Goal: Information Seeking & Learning: Find specific fact

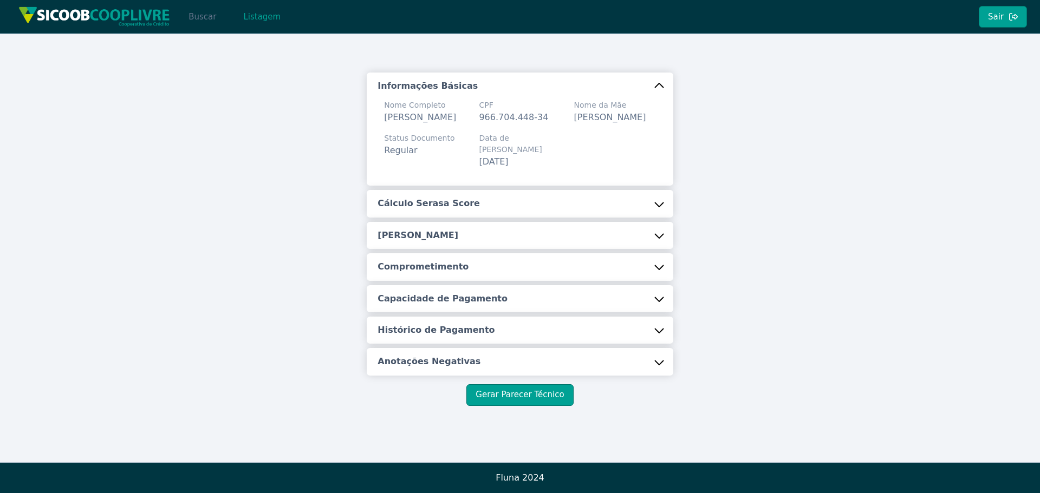
click at [202, 17] on button "Buscar" at bounding box center [202, 17] width 46 height 22
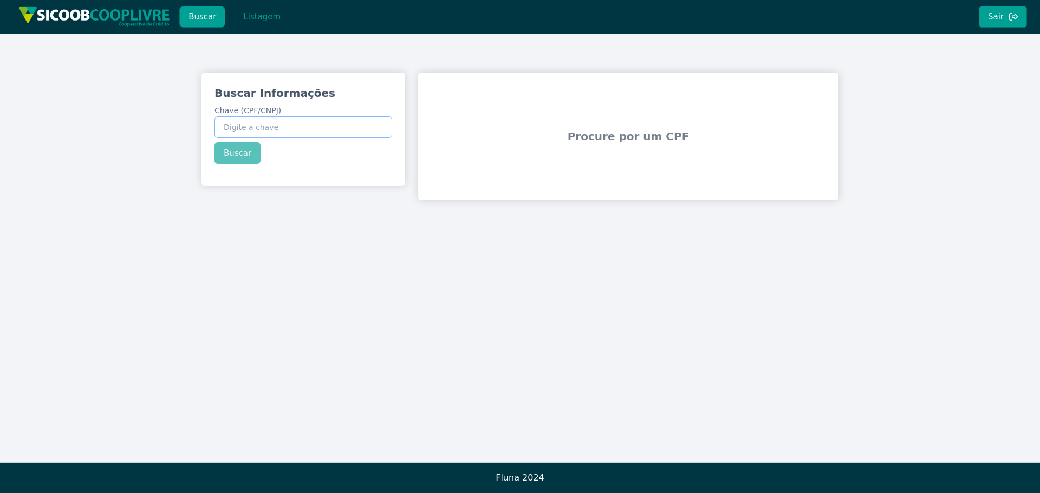
click at [260, 125] on input "Chave (CPF/CNPJ)" at bounding box center [304, 127] width 178 height 22
paste input "323.999.768-1"
type input "323.999.768-1"
click at [234, 150] on div "Buscar Informações Chave (CPF/CNPJ) 323.999.768-1 Buscar" at bounding box center [304, 125] width 204 height 105
click at [238, 152] on div "Buscar Informações Chave (CPF/CNPJ) 323.999.768-1 Buscar" at bounding box center [304, 125] width 204 height 105
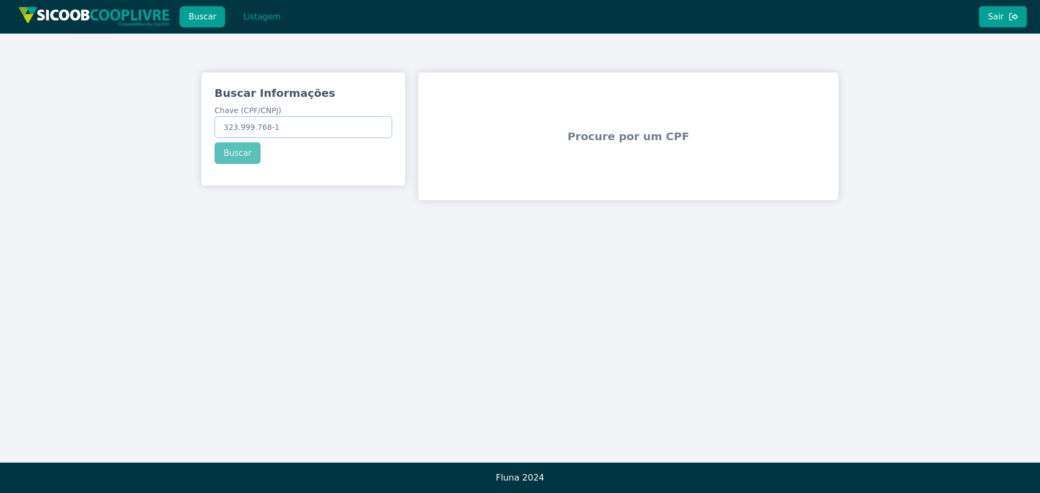
drag, startPoint x: 223, startPoint y: 125, endPoint x: 287, endPoint y: 127, distance: 64.5
click at [287, 127] on input "323.999.768-1" at bounding box center [304, 127] width 178 height 22
click at [241, 147] on div "Buscar Informações Chave (CPF/CNPJ) 323.999.768-1 Buscar" at bounding box center [304, 125] width 204 height 105
click at [243, 151] on div "Buscar Informações Chave (CPF/CNPJ) 323.999.768-1 Buscar" at bounding box center [304, 125] width 204 height 105
click at [207, 17] on button "Buscar" at bounding box center [202, 17] width 46 height 22
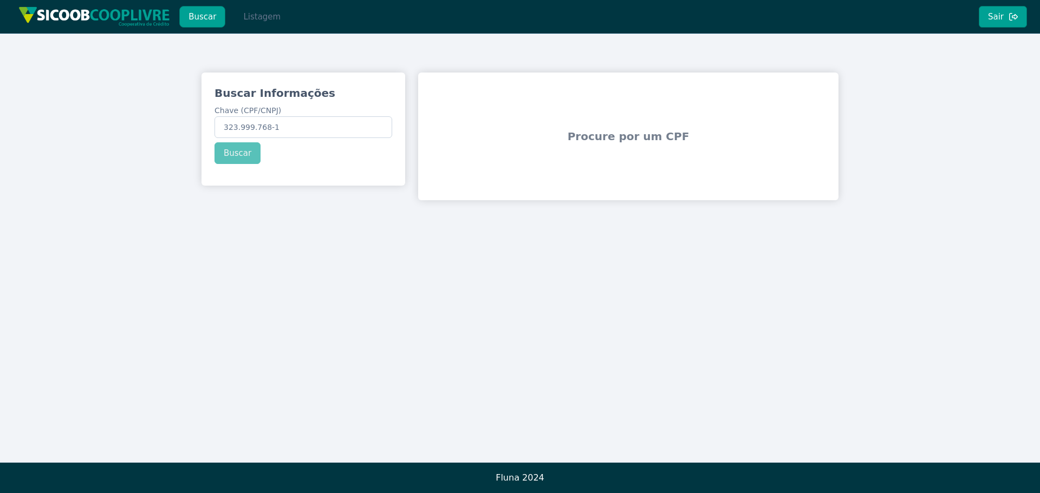
click at [259, 18] on button "Listagem" at bounding box center [262, 17] width 56 height 22
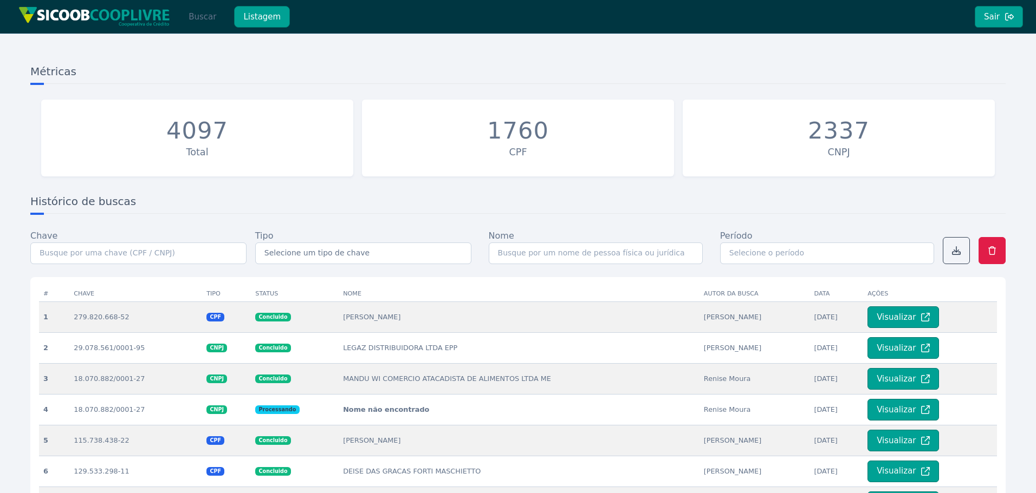
click at [201, 18] on button "Buscar" at bounding box center [202, 17] width 46 height 22
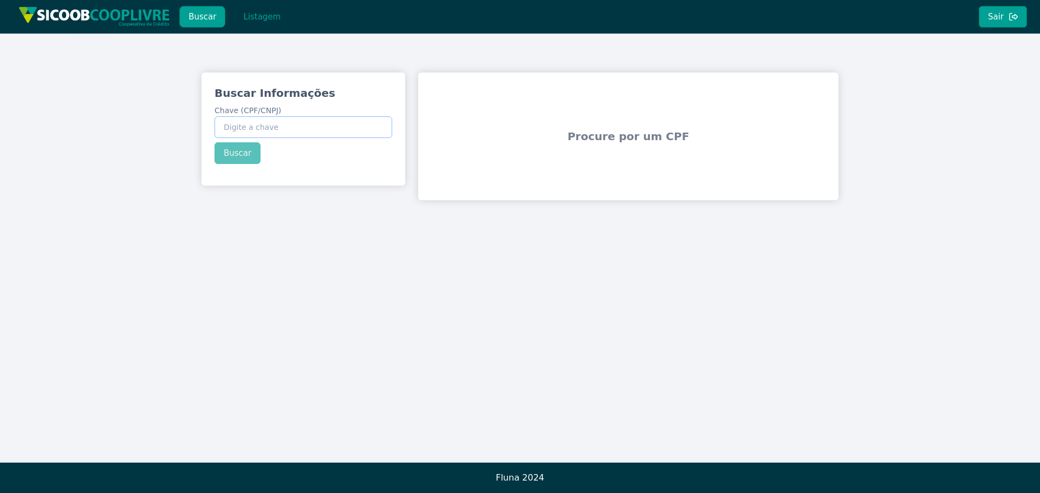
click at [232, 125] on input "Chave (CPF/CNPJ)" at bounding box center [304, 127] width 178 height 22
paste input "323.999.768-1"
type input "323.999.768-1"
click at [245, 149] on div "Buscar Informações Chave (CPF/CNPJ) 323.999.768-1 Buscar" at bounding box center [304, 125] width 204 height 105
click at [231, 151] on div "Buscar Informações Chave (CPF/CNPJ) 323.999.768-1 Buscar" at bounding box center [304, 125] width 204 height 105
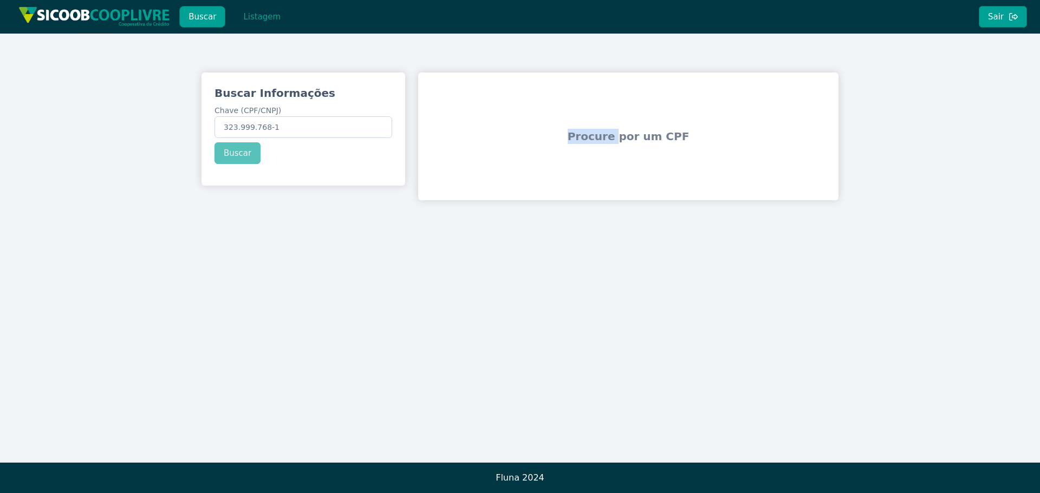
click at [231, 151] on div "Buscar Informações Chave (CPF/CNPJ) 323.999.768-1 Buscar" at bounding box center [304, 125] width 204 height 105
click at [673, 160] on span "Procure por um CPF" at bounding box center [629, 136] width 412 height 67
click at [606, 138] on span "Procure por um CPF" at bounding box center [629, 136] width 412 height 67
click at [236, 151] on div "Buscar Informações Chave (CPF/CNPJ) 323.999.768-1 Buscar" at bounding box center [304, 125] width 204 height 105
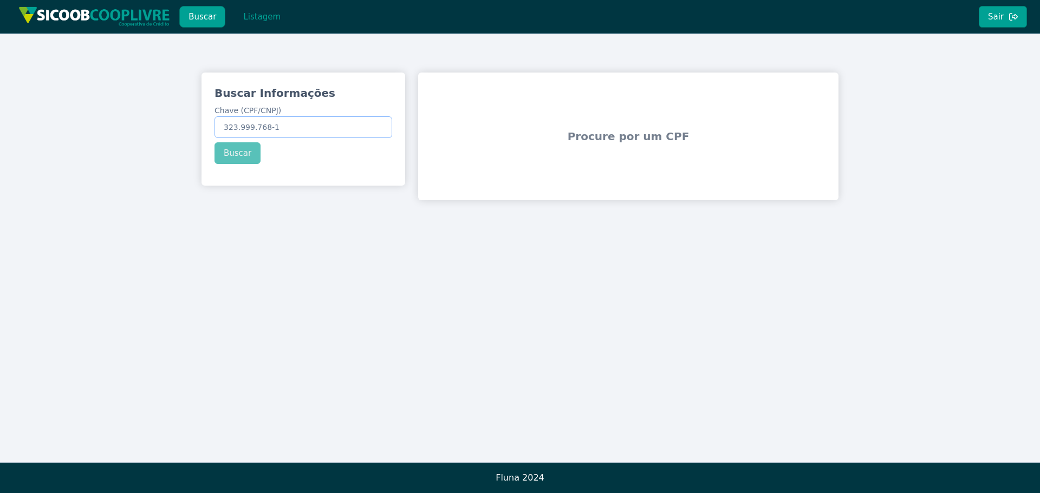
click at [251, 125] on input "323.999.768-1" at bounding box center [304, 127] width 178 height 22
click at [230, 155] on div "Buscar Informações Chave (CPF/CNPJ) 323.999.768-1 Buscar" at bounding box center [304, 125] width 204 height 105
click at [236, 124] on input "323.999.768-1" at bounding box center [304, 127] width 178 height 22
click at [204, 11] on button "Buscar" at bounding box center [202, 17] width 46 height 22
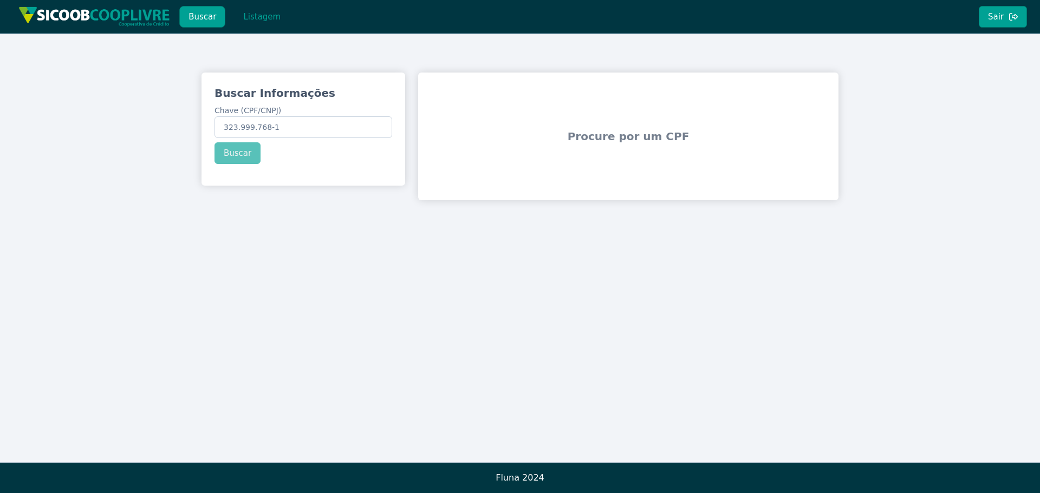
click at [204, 11] on button "Buscar" at bounding box center [202, 17] width 46 height 22
click at [263, 17] on button "Listagem" at bounding box center [262, 17] width 56 height 22
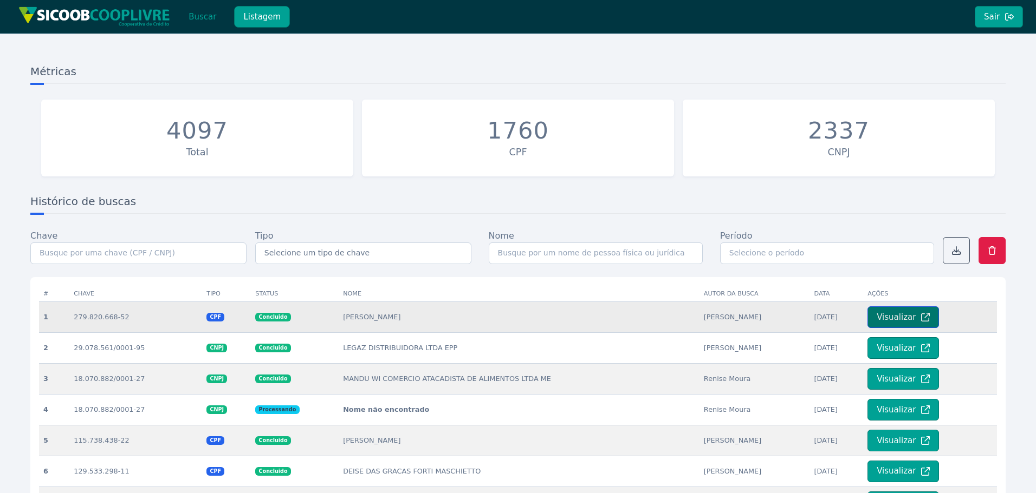
click at [886, 319] on button "Visualizar" at bounding box center [903, 318] width 72 height 22
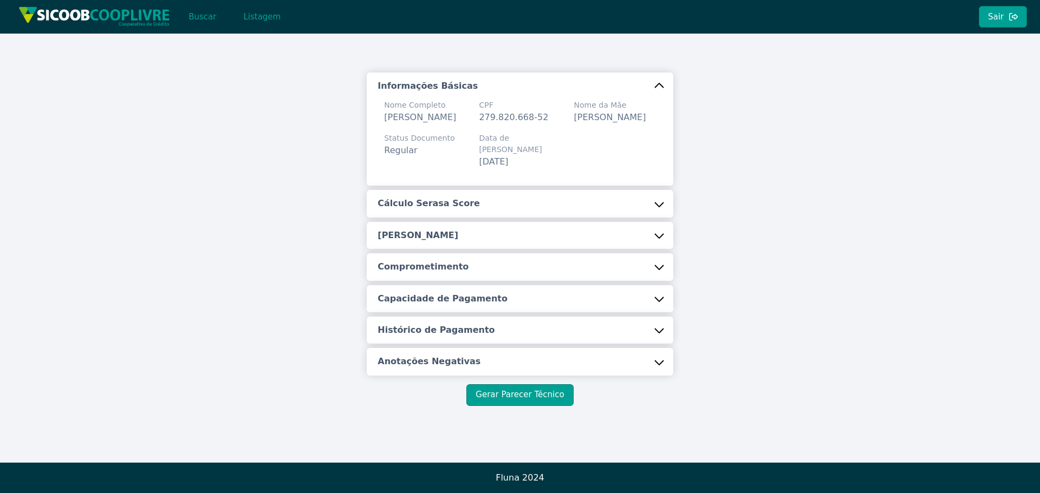
click at [134, 200] on div "Informações Básicas Nome Completo [PERSON_NAME] CPF 279.820.668-52 Nome da Mãe …" at bounding box center [520, 240] width 1040 height 412
click at [200, 19] on button "Buscar" at bounding box center [202, 17] width 46 height 22
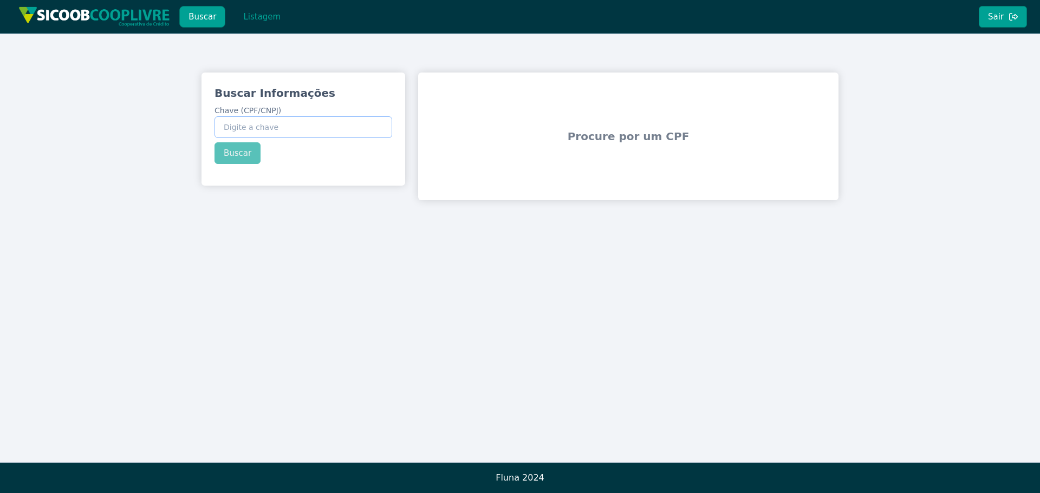
click at [248, 129] on input "Chave (CPF/CNPJ)" at bounding box center [304, 127] width 178 height 22
type input "323.999.768-19"
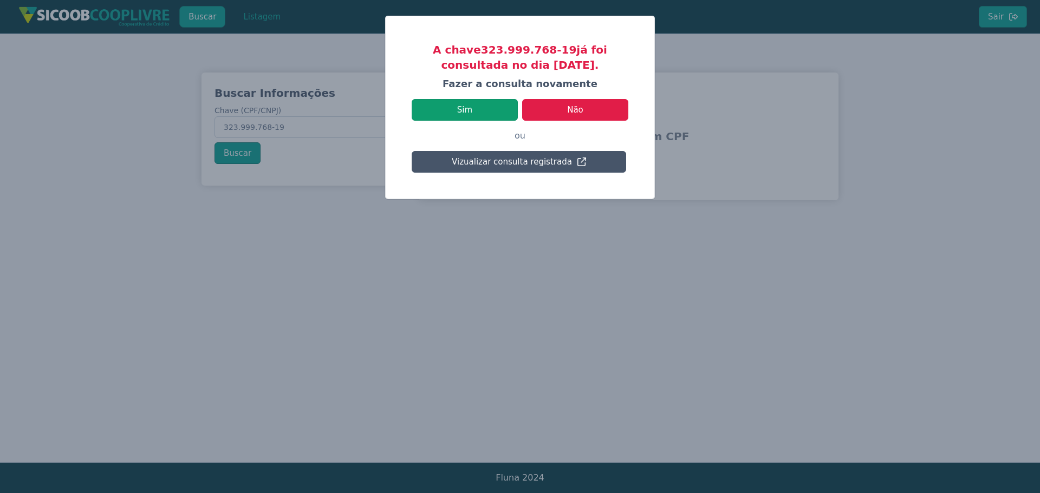
click at [467, 106] on button "Sim" at bounding box center [465, 110] width 106 height 22
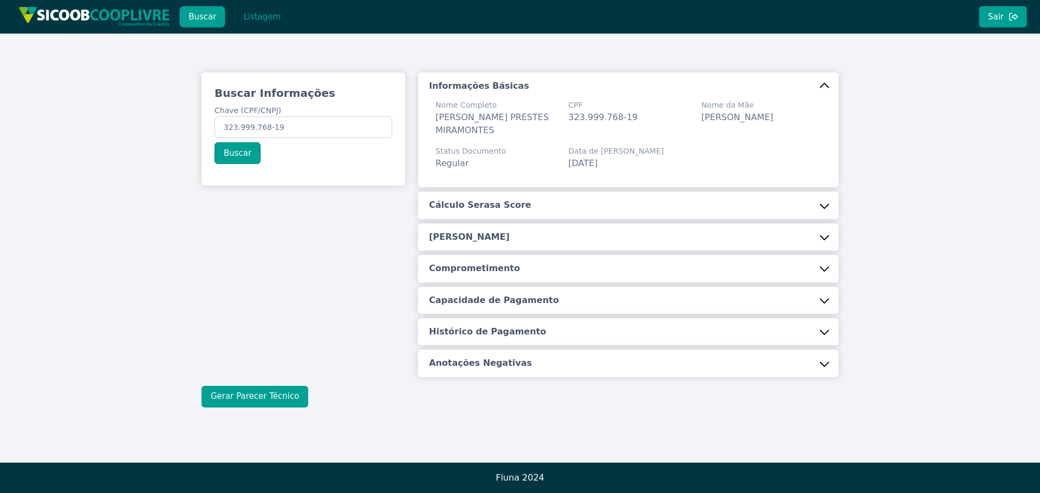
click at [250, 394] on button "Gerar Parecer Técnico" at bounding box center [255, 397] width 107 height 22
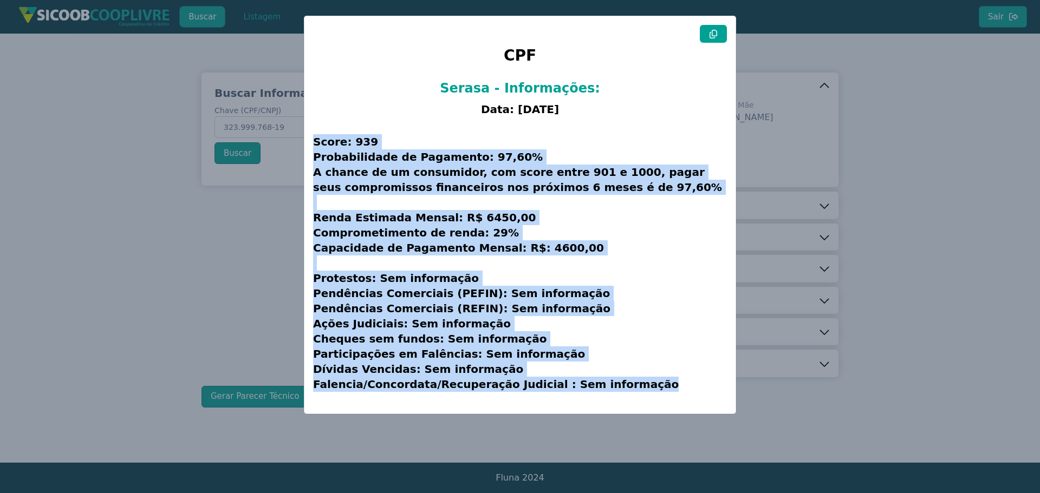
drag, startPoint x: 312, startPoint y: 141, endPoint x: 648, endPoint y: 323, distance: 382.0
click at [692, 398] on div "CPF Serasa - Informações: Data: [DATE] Score: 939 Probabilidade de Pagamento: 9…" at bounding box center [519, 215] width 431 height 398
copy h3 "Score: 939 Probabilidade de Pagamento: 97,60% A chance de um consumidor, com sc…"
